Goal: Task Accomplishment & Management: Complete application form

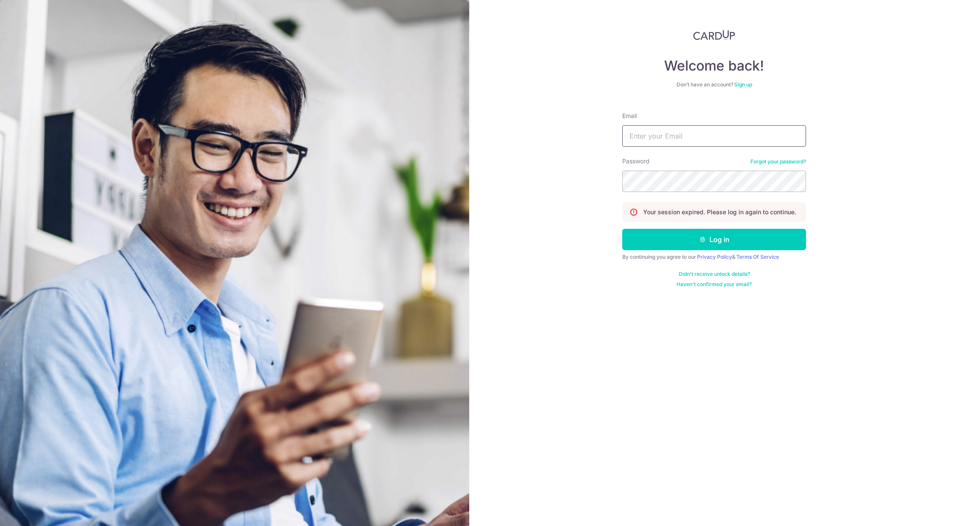
click at [686, 144] on input "Email" at bounding box center [714, 135] width 184 height 21
type input "[EMAIL_ADDRESS][DOMAIN_NAME]"
click at [684, 227] on form "Email [EMAIL_ADDRESS][DOMAIN_NAME] Password Forgot your password? Your session …" at bounding box center [714, 196] width 184 height 182
click at [684, 241] on button "Log in" at bounding box center [714, 239] width 184 height 21
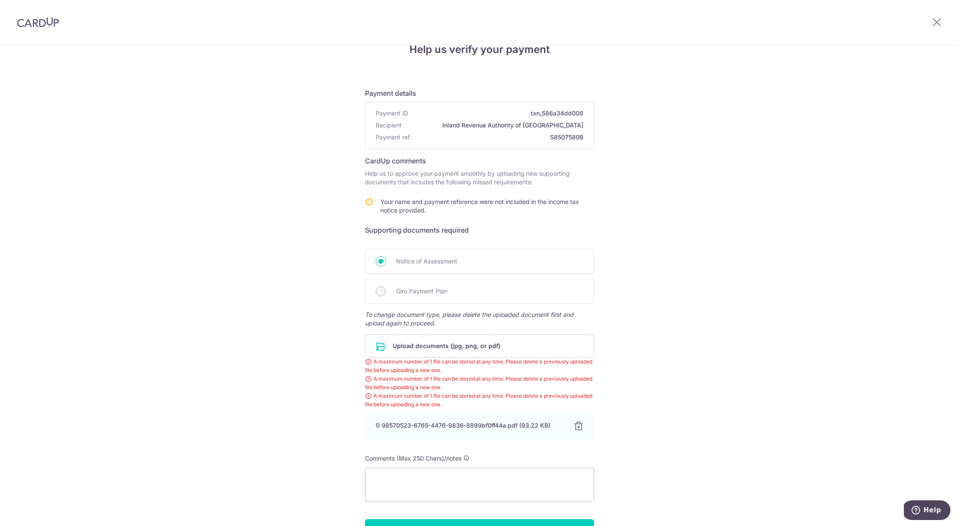
scroll to position [21, 0]
click at [573, 425] on div at bounding box center [578, 425] width 10 height 10
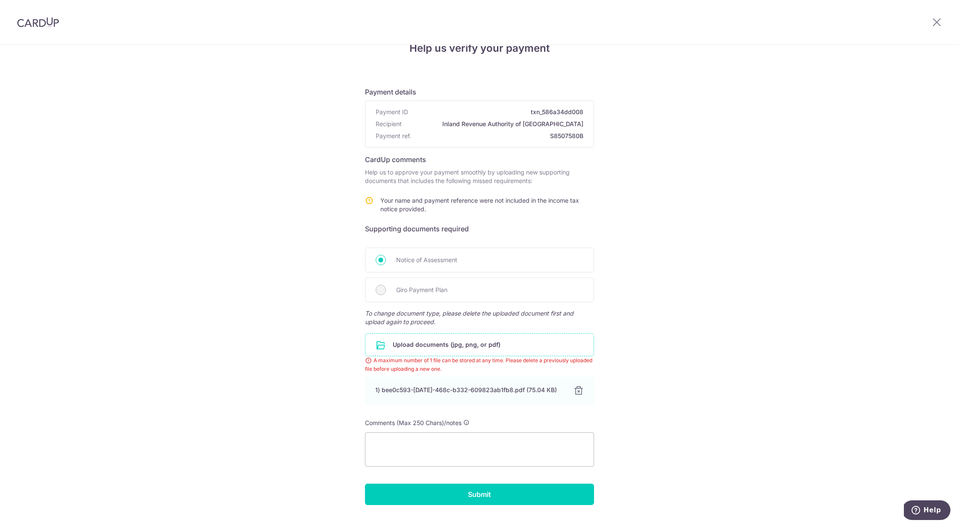
click at [403, 338] on input "file" at bounding box center [479, 344] width 228 height 22
click at [424, 495] on input "Submit" at bounding box center [479, 493] width 229 height 21
